Goal: Complete application form

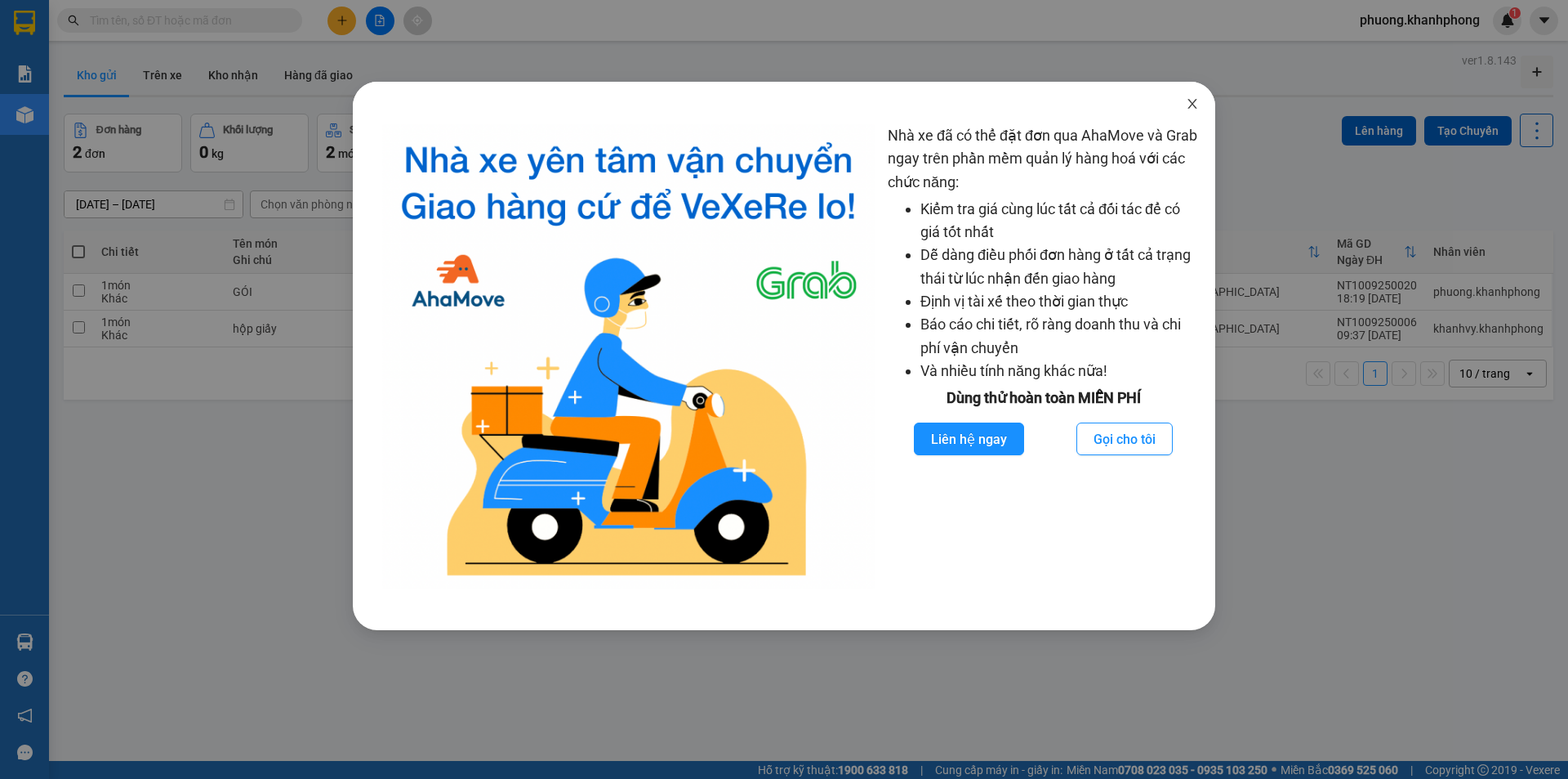
click at [1195, 107] on icon "close" at bounding box center [1192, 103] width 9 height 10
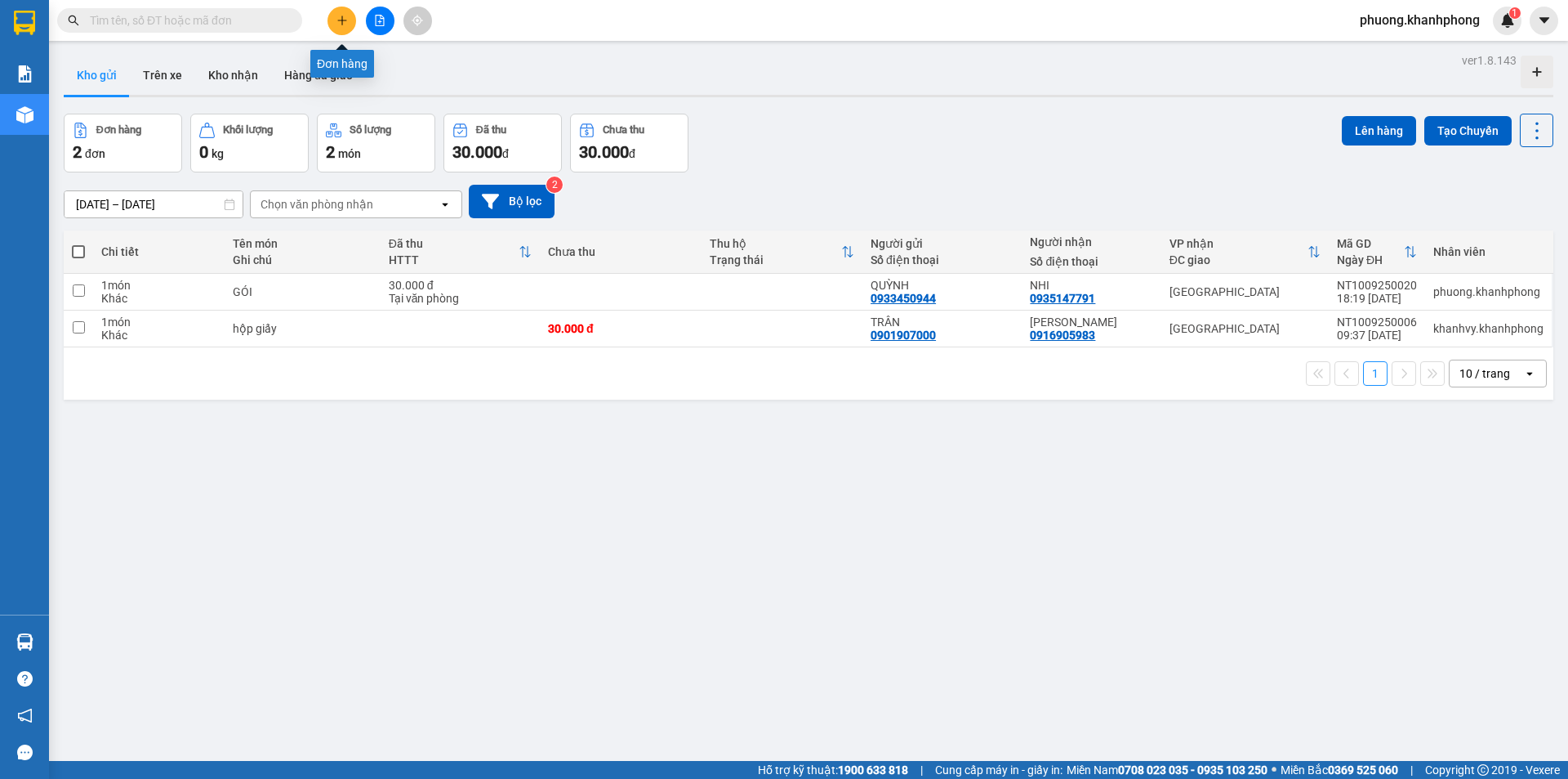
click at [350, 16] on button at bounding box center [342, 21] width 29 height 29
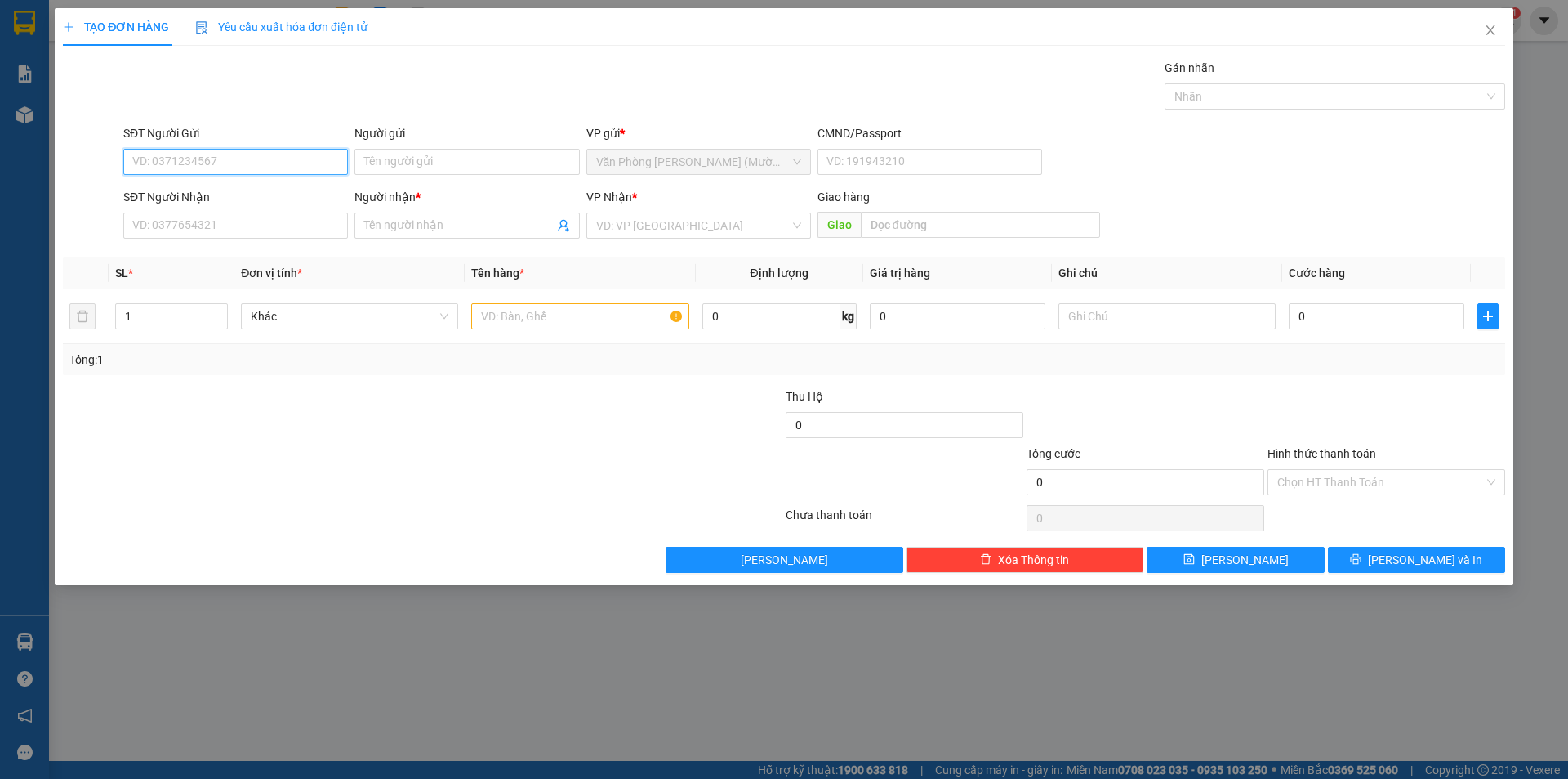
click at [192, 167] on input "SĐT Người Gửi" at bounding box center [236, 162] width 225 height 26
type input "0913482882"
click at [249, 197] on div "0913482882 - [GEOGRAPHIC_DATA]" at bounding box center [235, 194] width 205 height 18
type input "[PERSON_NAME]"
type input "0913482882"
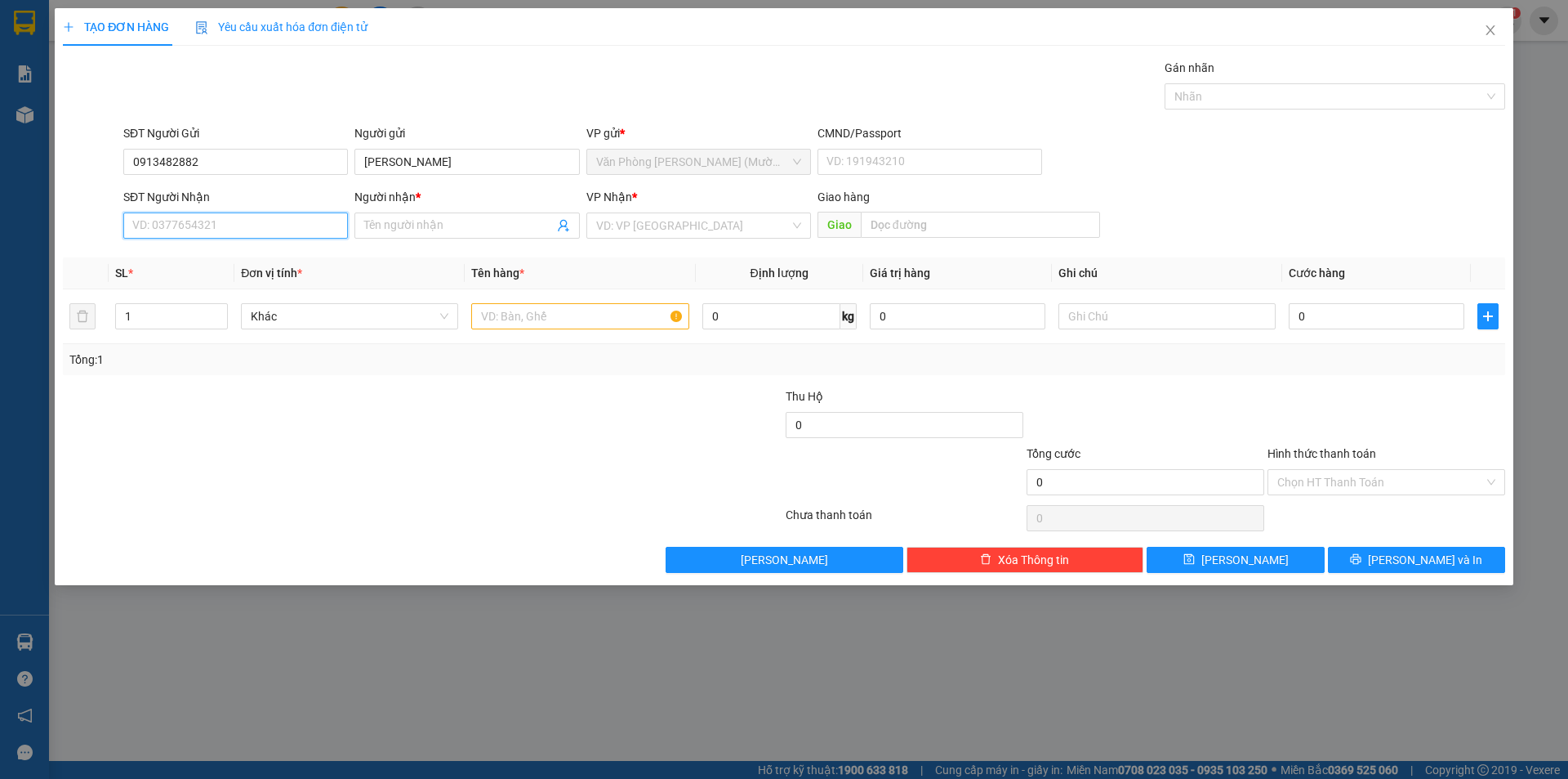
click at [226, 230] on input "SĐT Người Nhận" at bounding box center [236, 225] width 225 height 26
click at [298, 287] on div "0938410766 - [PERSON_NAME]" at bounding box center [235, 284] width 205 height 18
type input "0938410766"
type input "[PERSON_NAME]"
click at [552, 312] on input "text" at bounding box center [580, 316] width 217 height 26
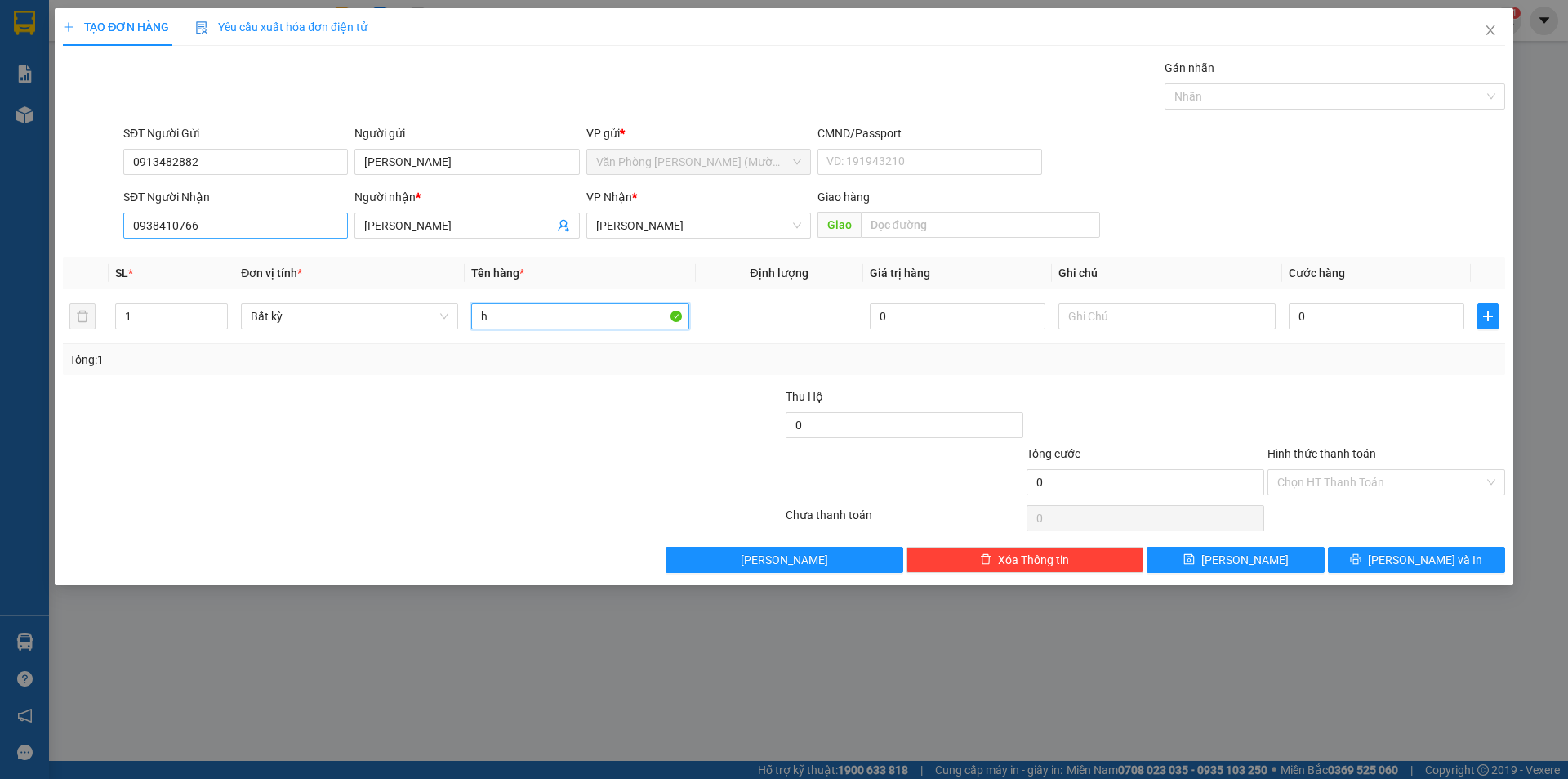
type input "h"
click at [222, 219] on input "0938410766" at bounding box center [236, 225] width 225 height 26
type input "0917936379"
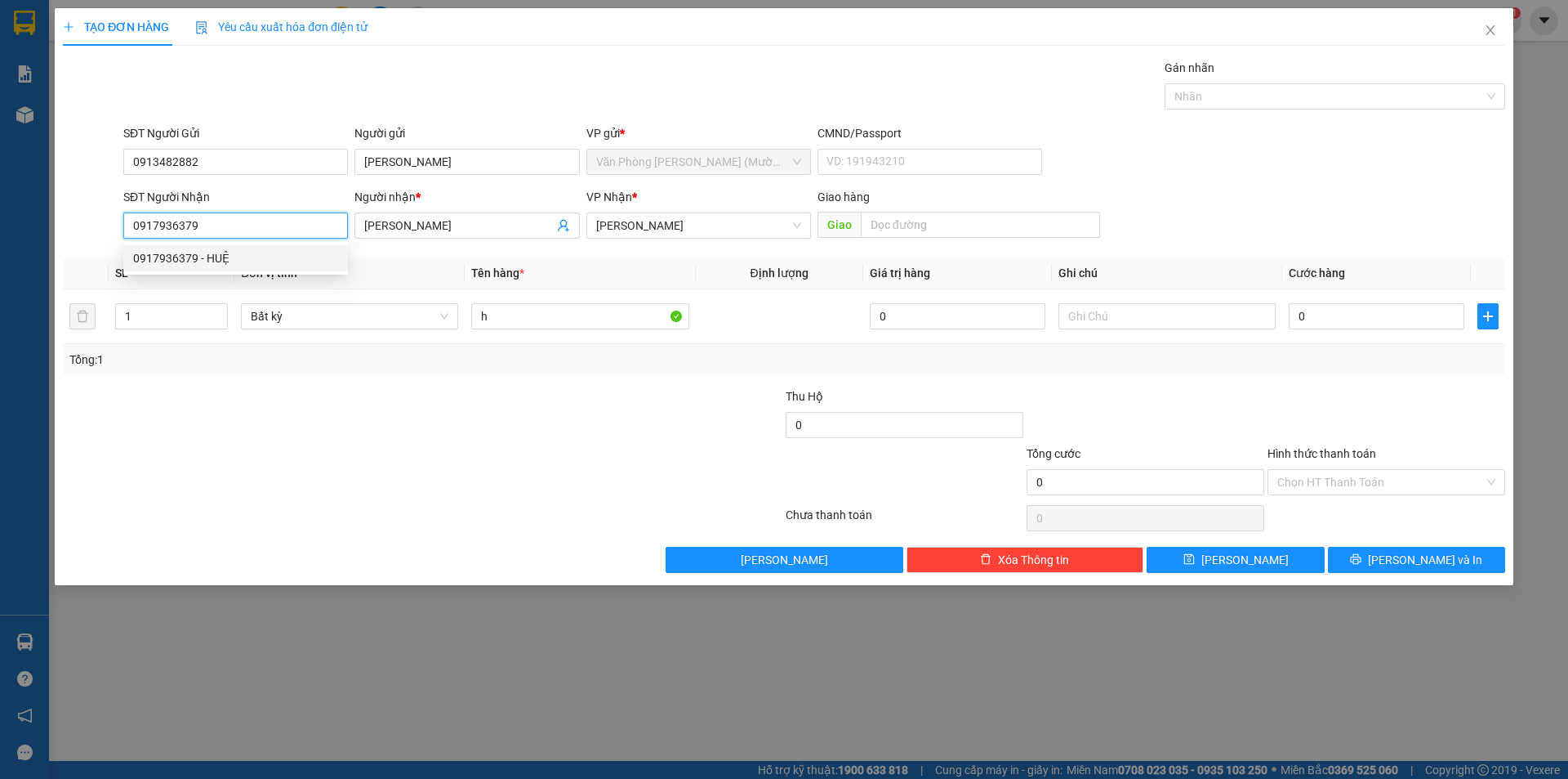
click at [209, 254] on div "0917936379 - HUỆ" at bounding box center [235, 258] width 205 height 18
type input "HUỆ"
type input "0917936379"
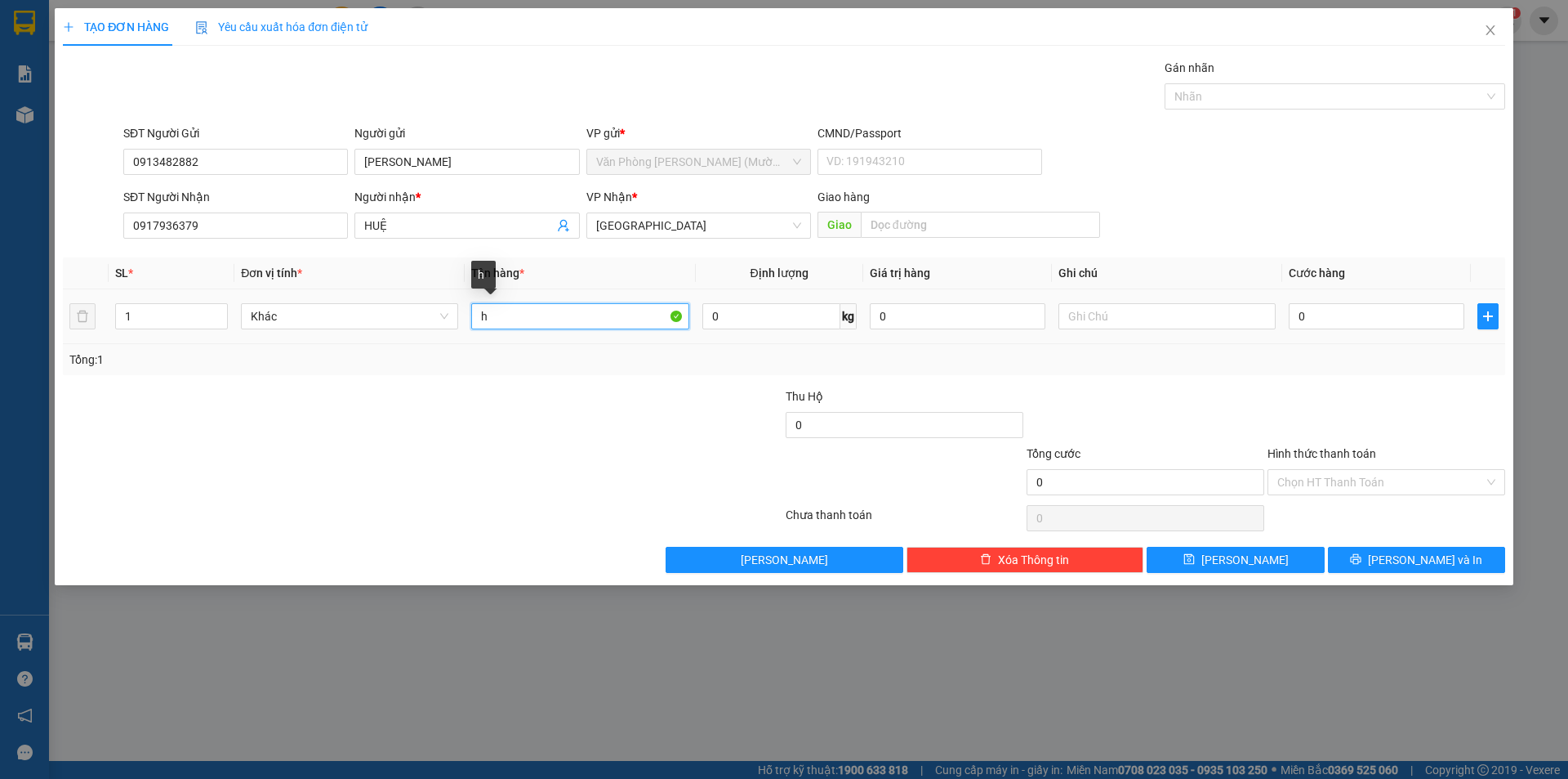
click at [524, 316] on input "h" at bounding box center [580, 316] width 217 height 26
type input "H"
type input "HỒ SƠ"
click at [1353, 325] on input "0" at bounding box center [1377, 316] width 176 height 26
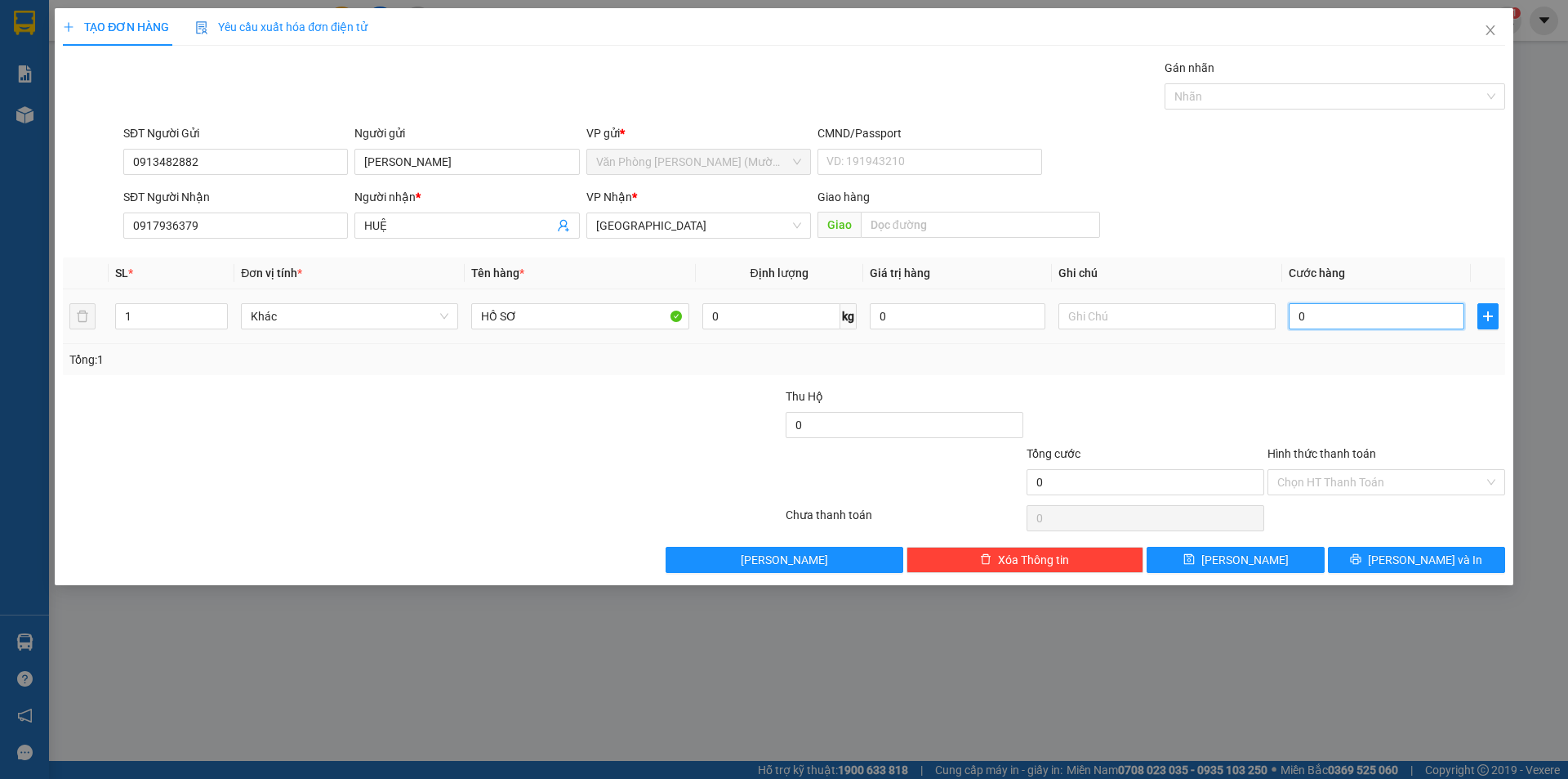
type input "3"
type input "30"
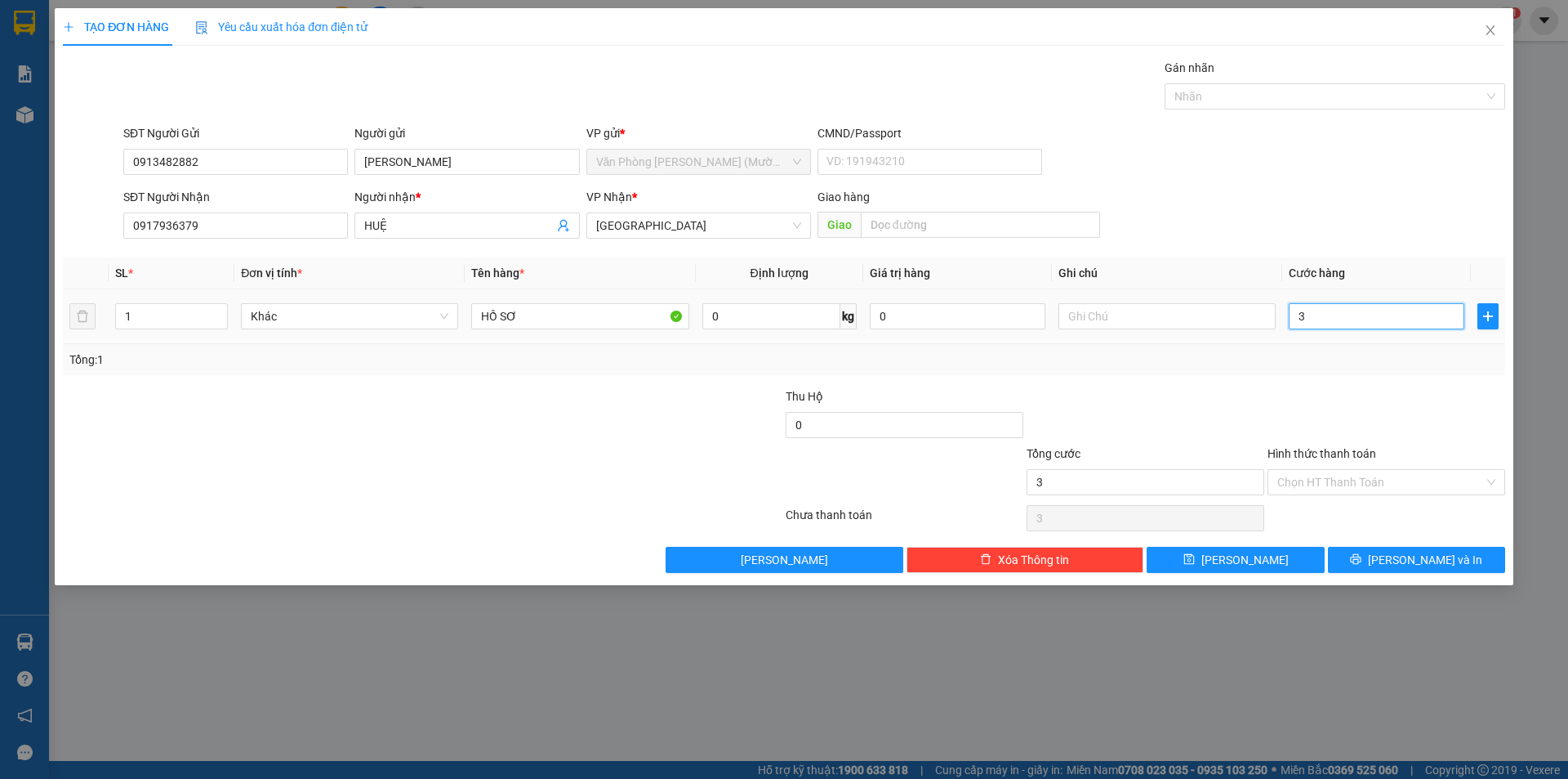
type input "30"
type input "30.000"
click at [1355, 474] on input "Hình thức thanh toán" at bounding box center [1380, 482] width 207 height 24
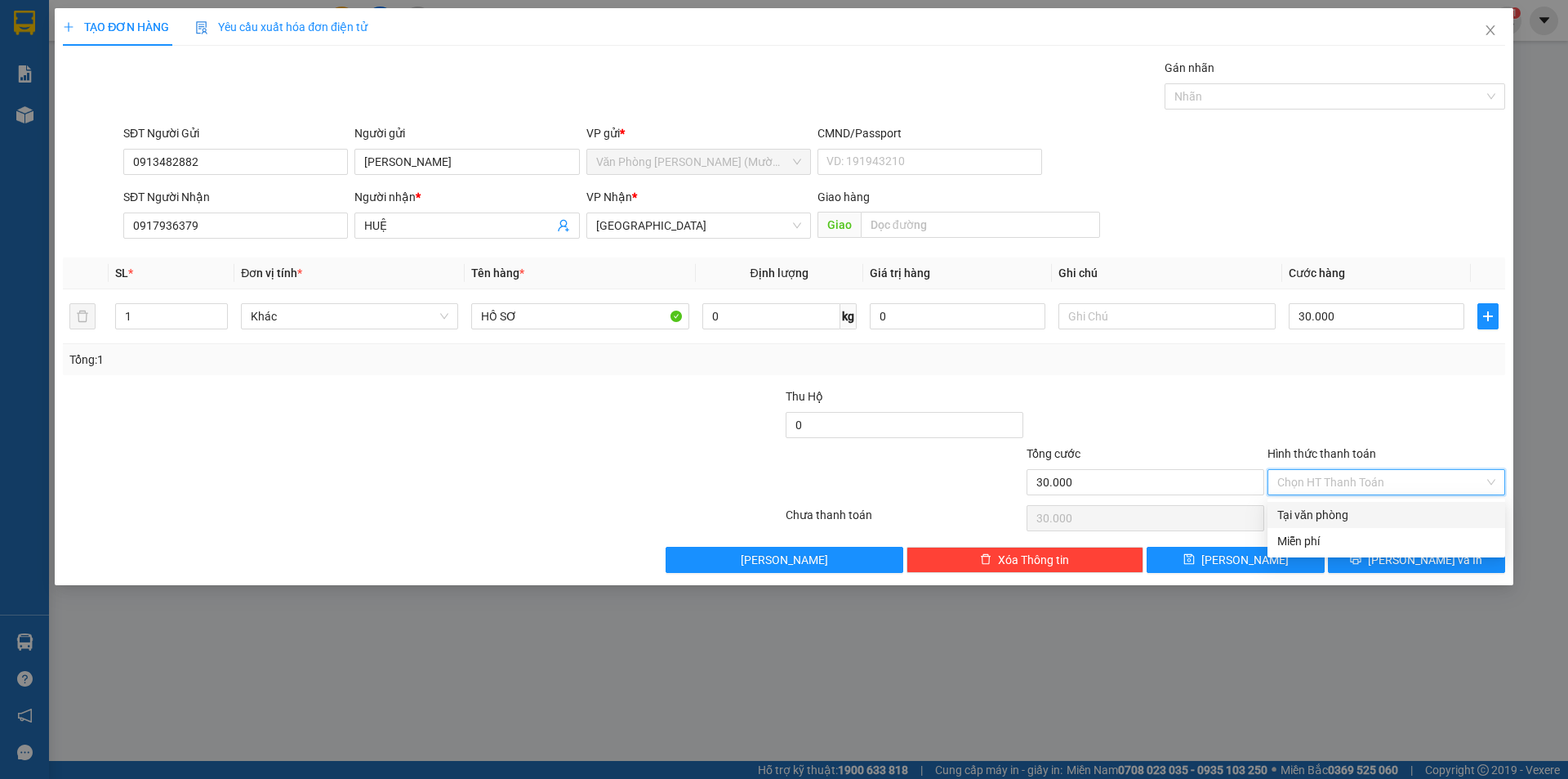
click at [1313, 511] on div "Tại văn phòng" at bounding box center [1386, 514] width 218 height 18
type input "0"
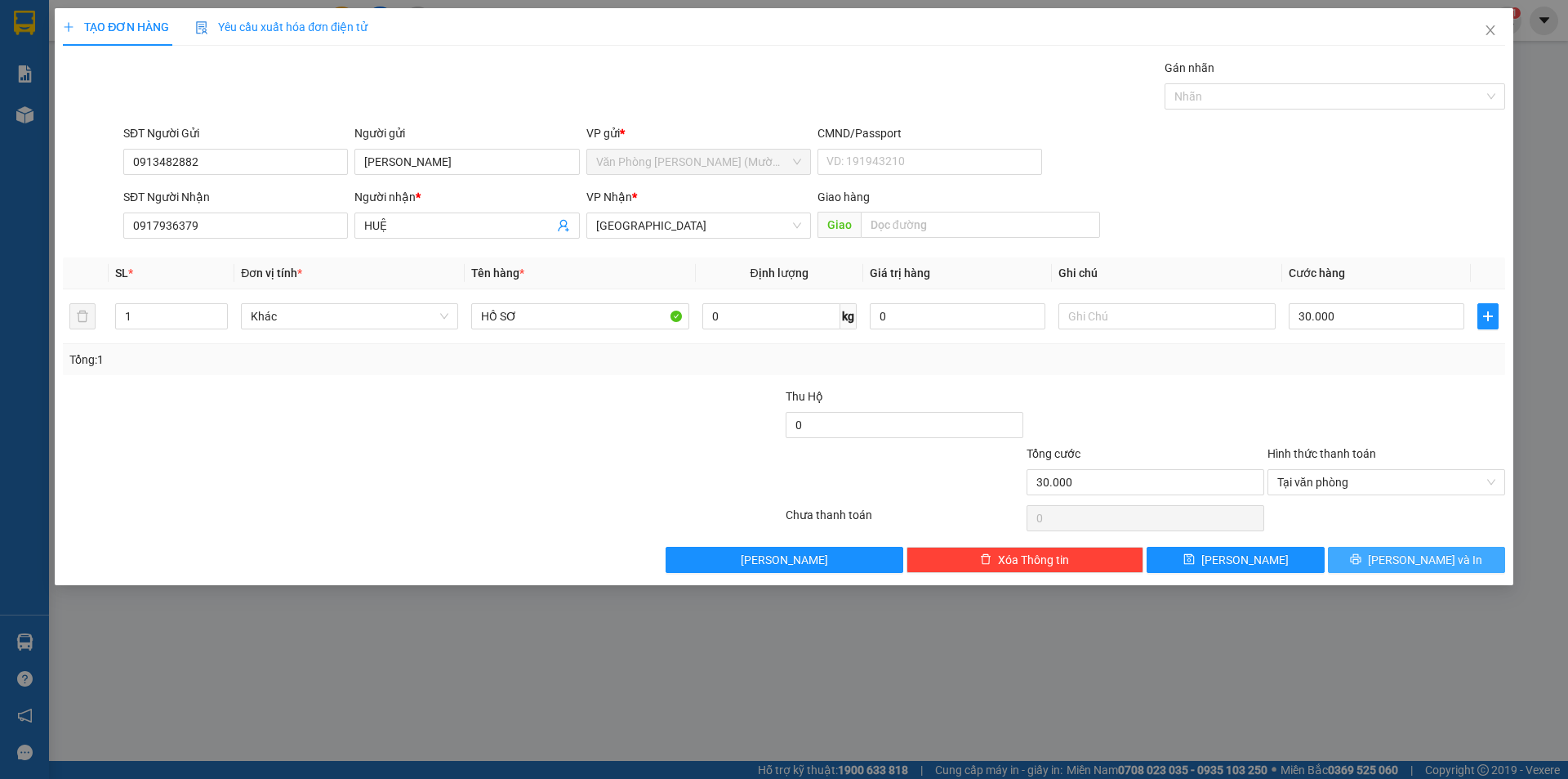
click at [1362, 557] on icon "printer" at bounding box center [1355, 558] width 11 height 11
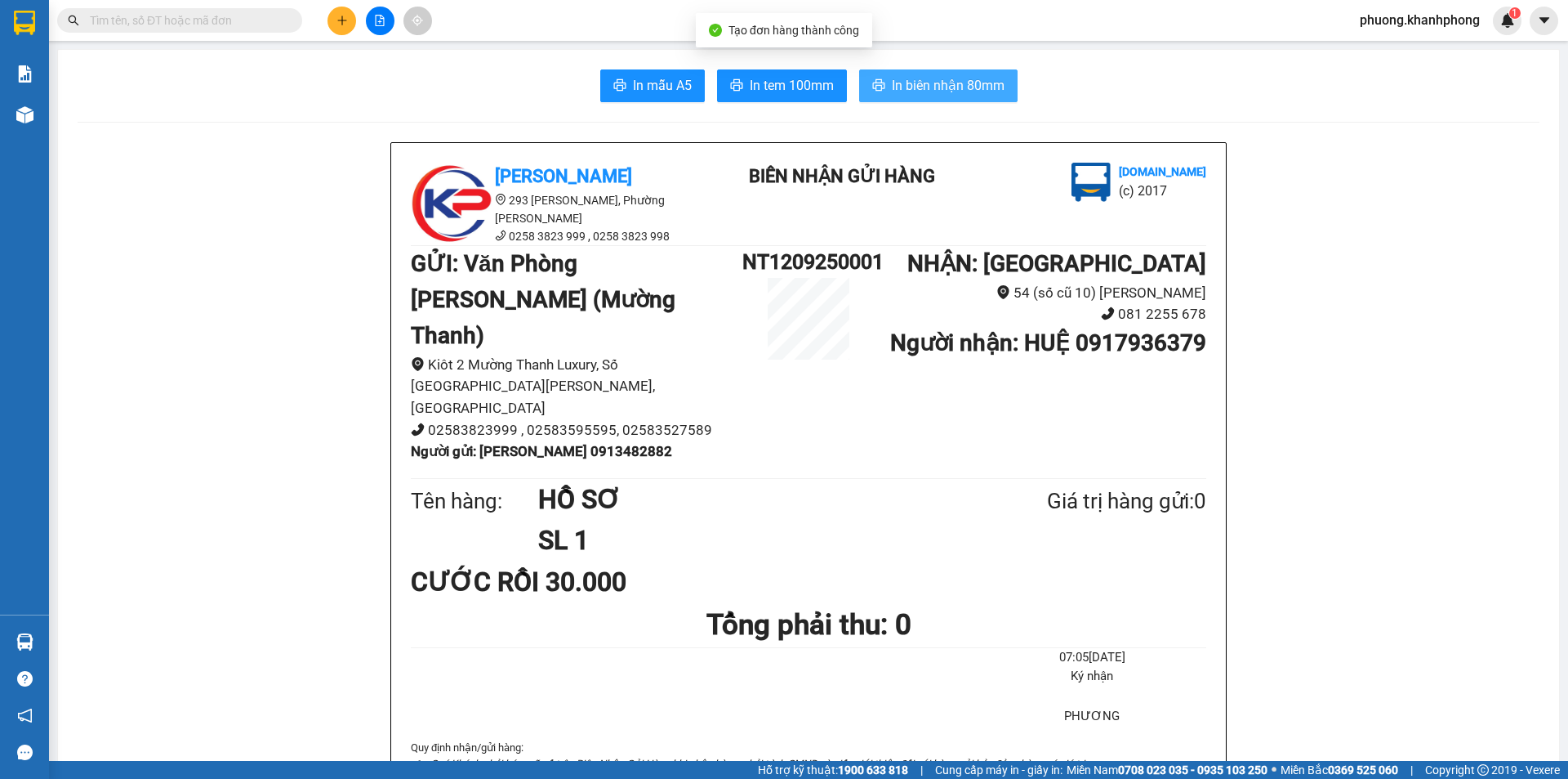
click at [926, 82] on span "In biên nhận 80mm" at bounding box center [948, 86] width 112 height 21
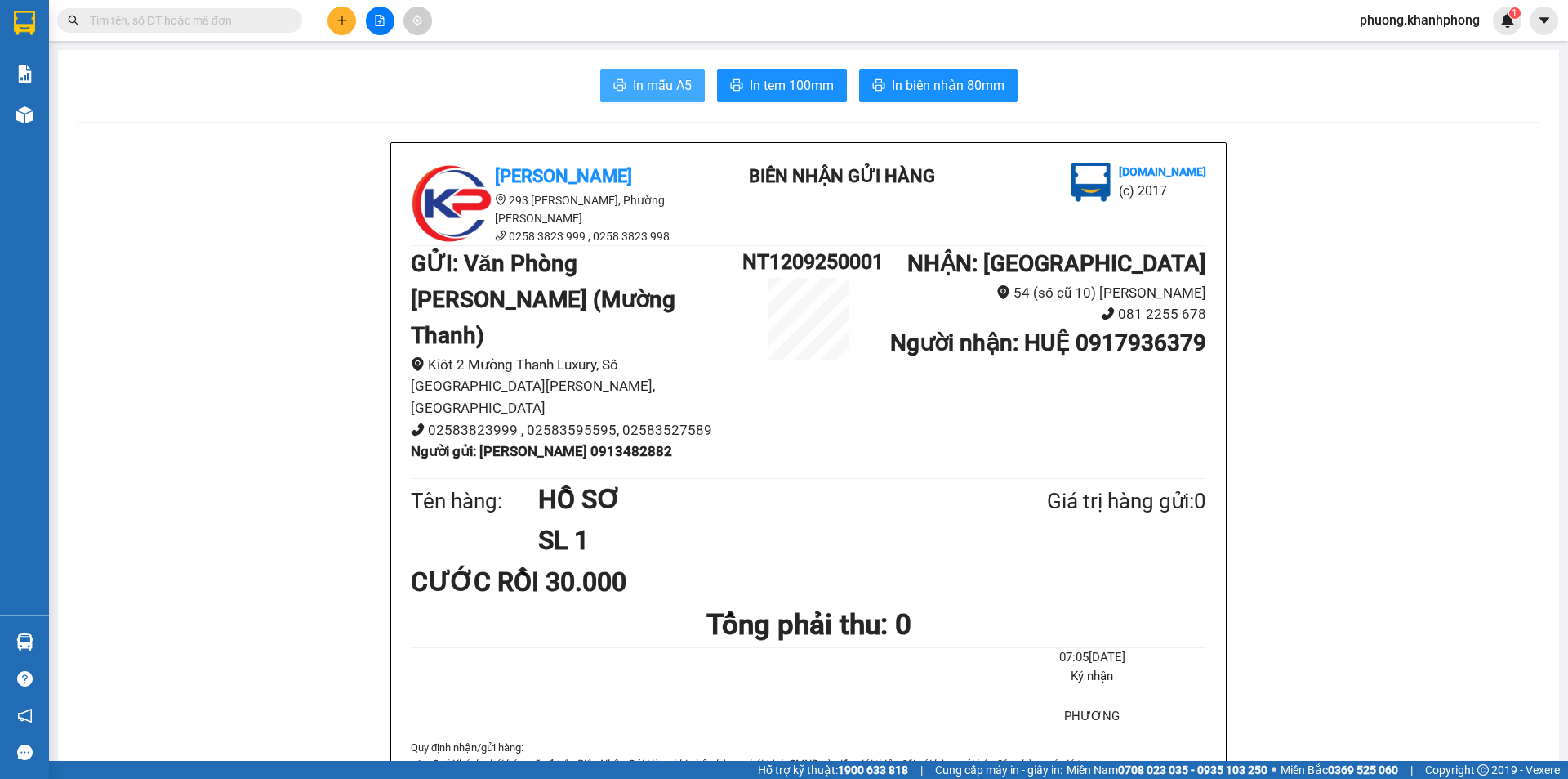
click at [664, 87] on span "In mẫu A5" at bounding box center [663, 86] width 59 height 21
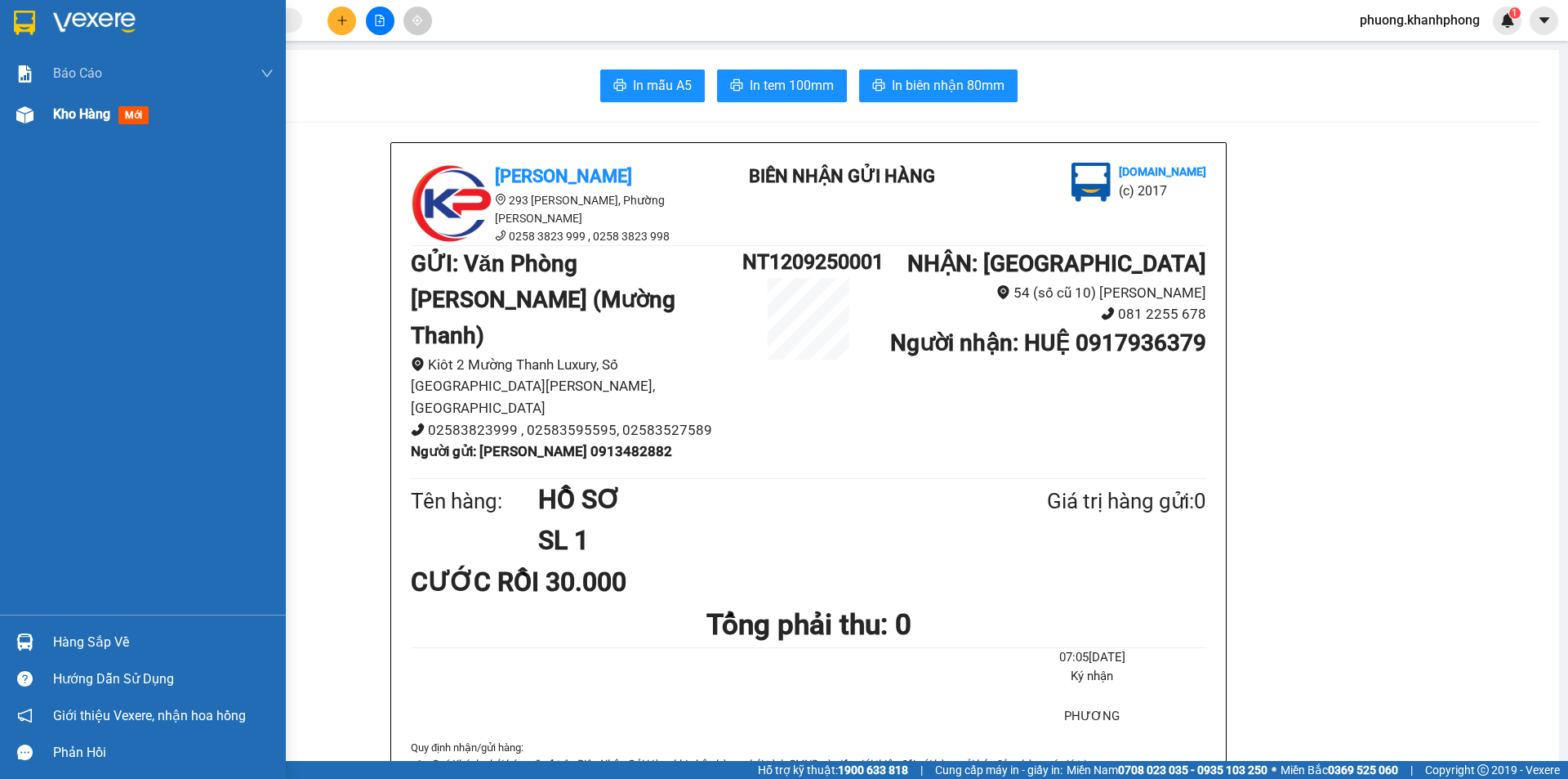
click at [17, 120] on img at bounding box center [25, 115] width 17 height 17
